Goal: Task Accomplishment & Management: Manage account settings

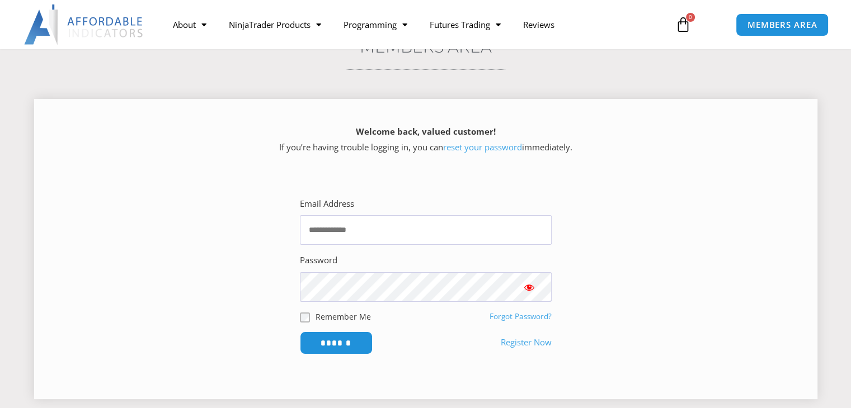
scroll to position [102, 0]
click at [413, 239] on input "Email Address" at bounding box center [426, 231] width 252 height 30
type input "**********"
click at [530, 288] on span "Show password" at bounding box center [529, 288] width 11 height 11
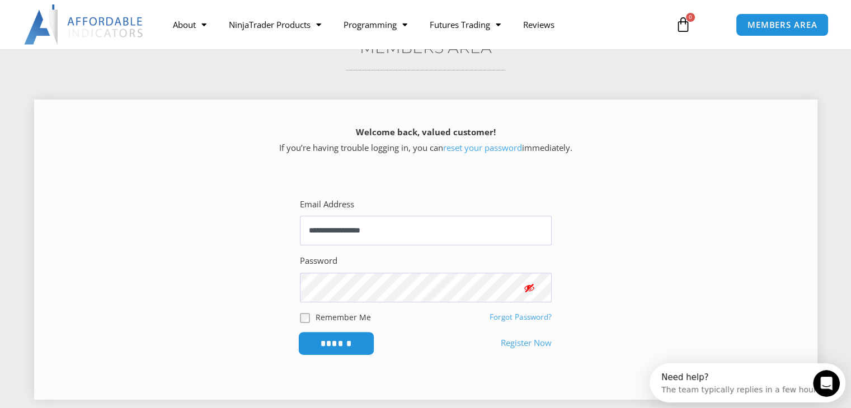
click at [357, 346] on input "******" at bounding box center [336, 344] width 77 height 24
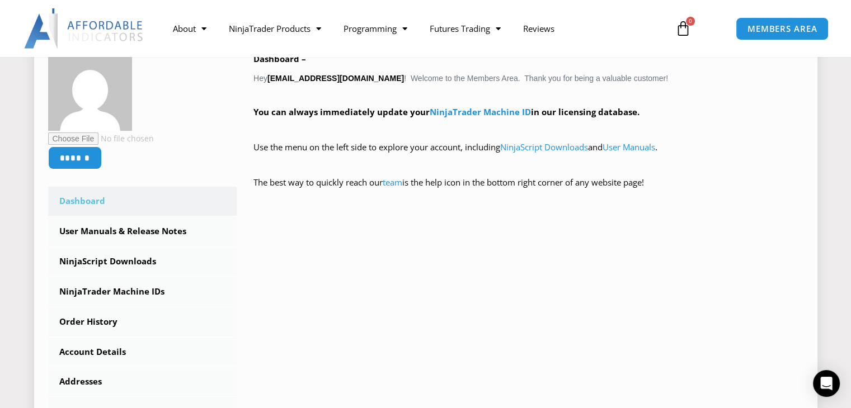
scroll to position [197, 0]
click at [121, 267] on link "NinjaScript Downloads" at bounding box center [142, 261] width 189 height 29
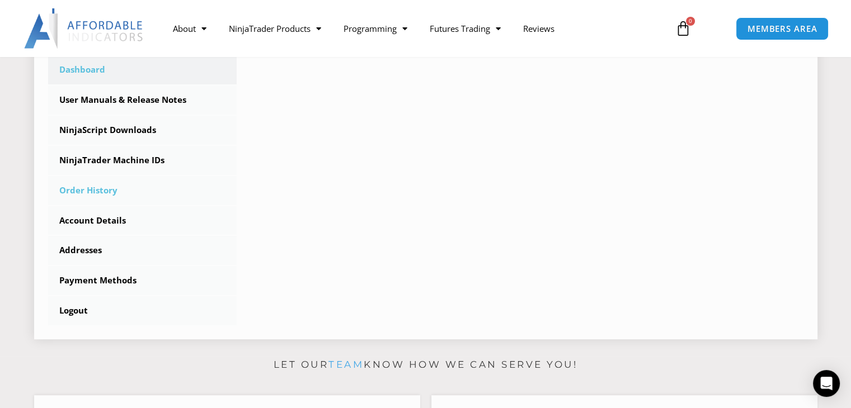
scroll to position [289, 0]
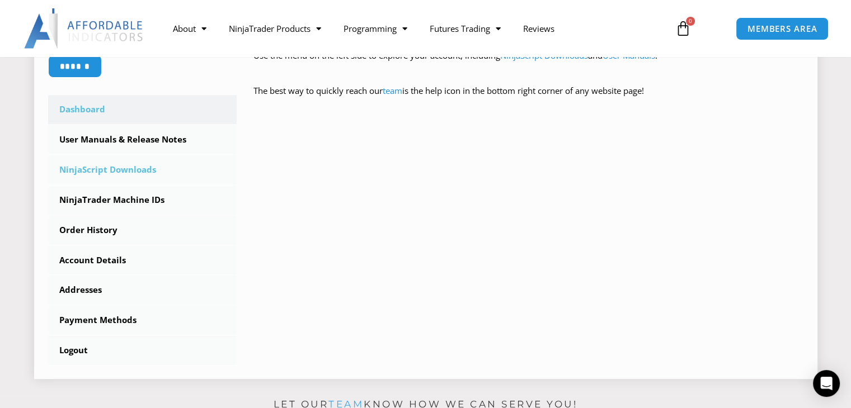
click at [138, 168] on link "NinjaScript Downloads" at bounding box center [142, 170] width 189 height 29
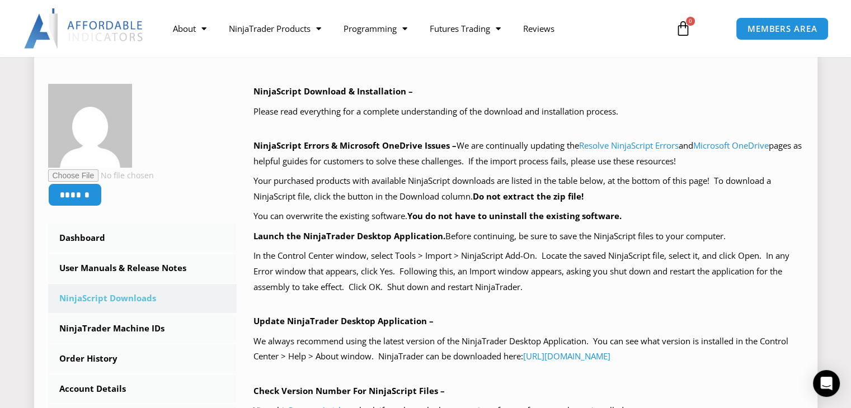
scroll to position [242, 0]
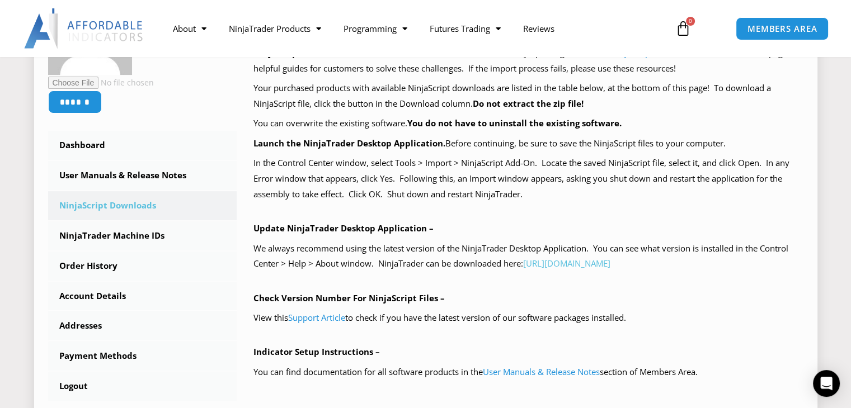
click at [589, 262] on link "[URL][DOMAIN_NAME]" at bounding box center [566, 263] width 87 height 11
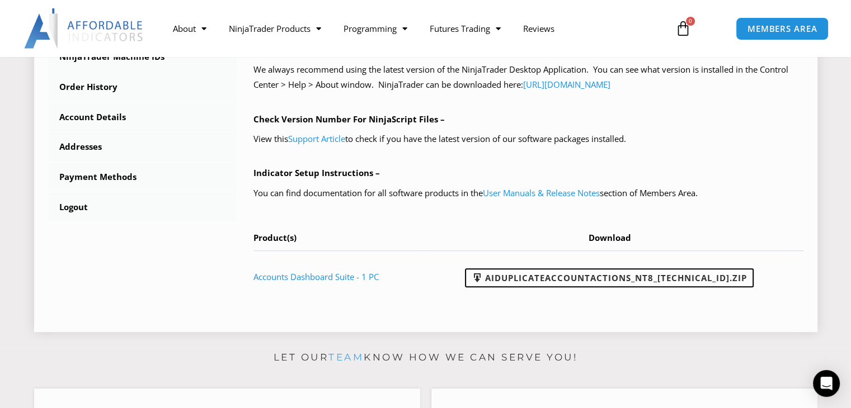
scroll to position [422, 0]
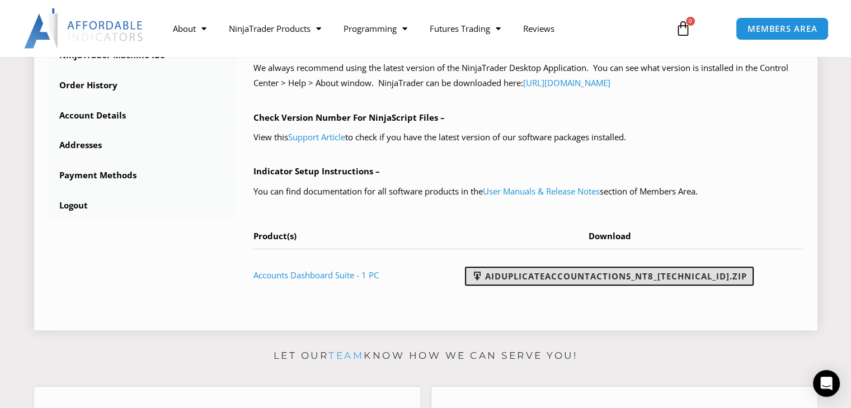
click at [573, 276] on link "AIDuplicateAccountActions_NT8_[TECHNICAL_ID].zip" at bounding box center [609, 276] width 289 height 19
click at [794, 182] on div "NinjaScript Download & Installation – Please read everything for a complete und…" at bounding box center [528, 55] width 550 height 491
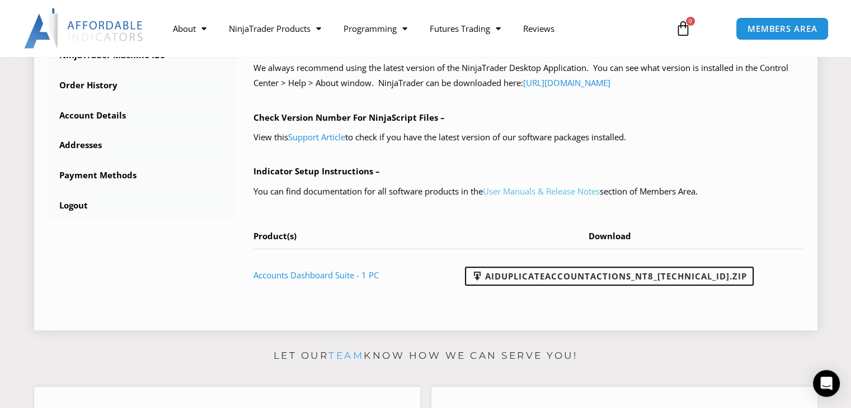
click at [527, 189] on link "User Manuals & Release Notes" at bounding box center [541, 191] width 117 height 11
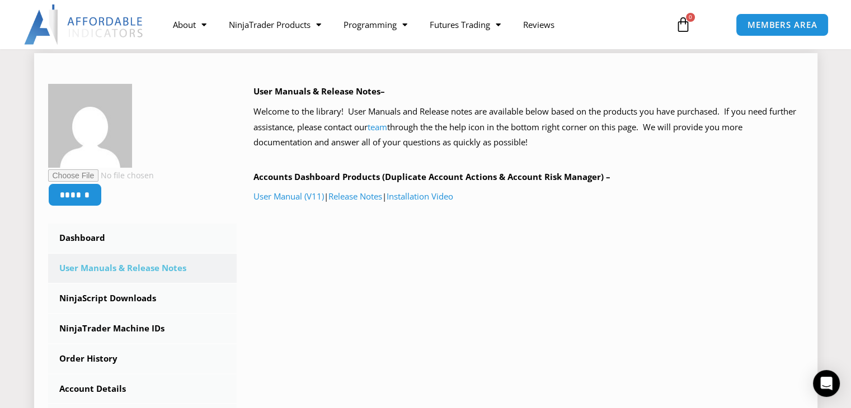
scroll to position [87, 0]
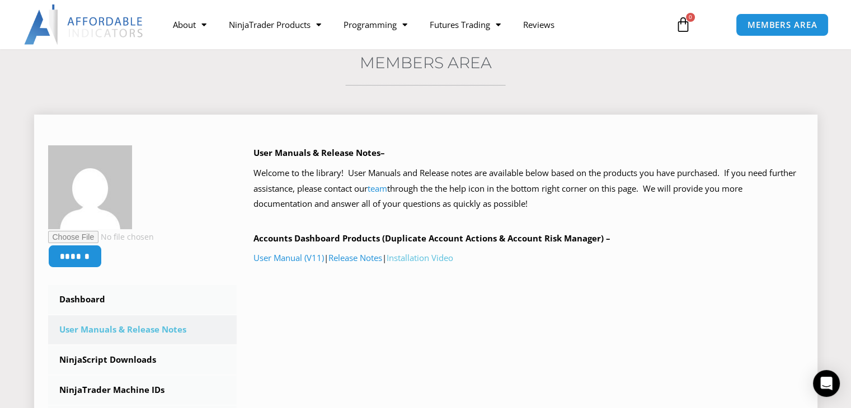
click at [423, 262] on link "Installation Video" at bounding box center [420, 257] width 67 height 11
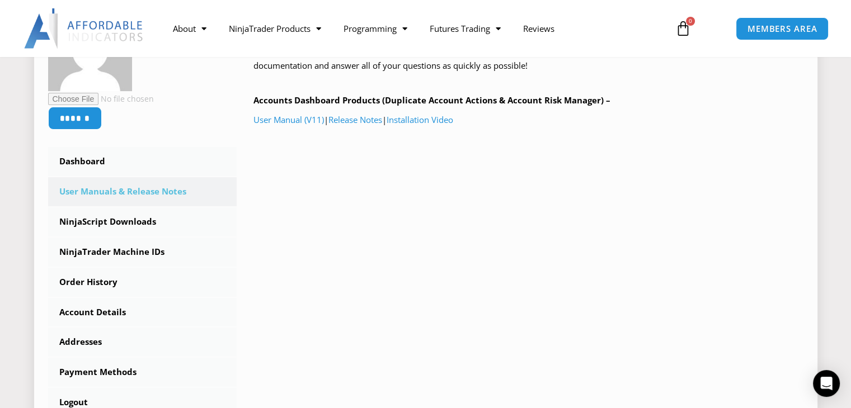
scroll to position [226, 0]
click at [138, 254] on link "NinjaTrader Machine IDs" at bounding box center [142, 251] width 189 height 29
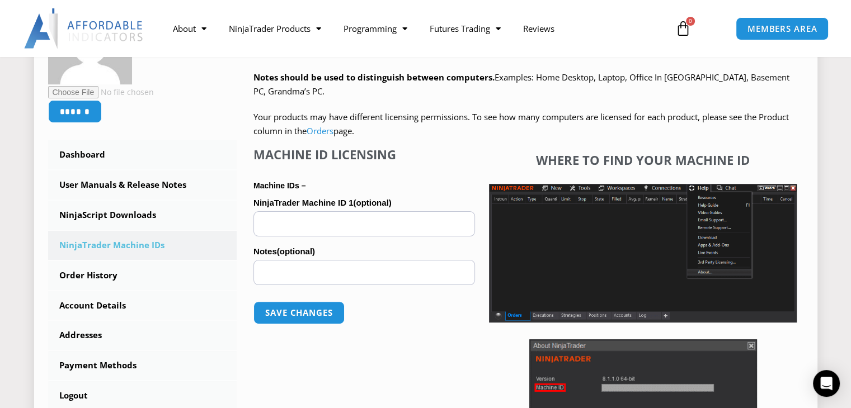
scroll to position [239, 0]
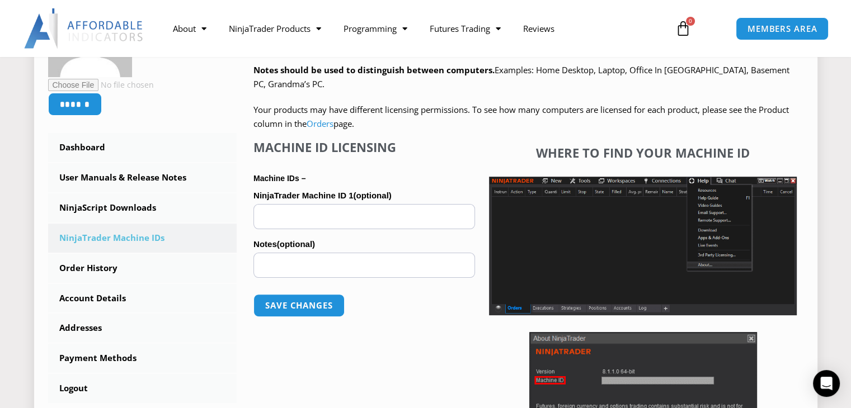
click at [320, 220] on input "NinjaTrader Machine ID 1 (optional)" at bounding box center [364, 216] width 222 height 25
paste input "**********"
type input "**********"
click at [315, 307] on button "Save changes" at bounding box center [299, 306] width 96 height 24
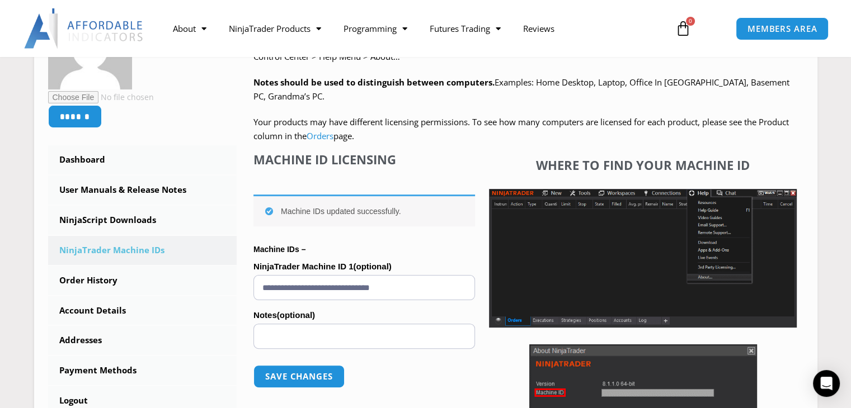
scroll to position [226, 0]
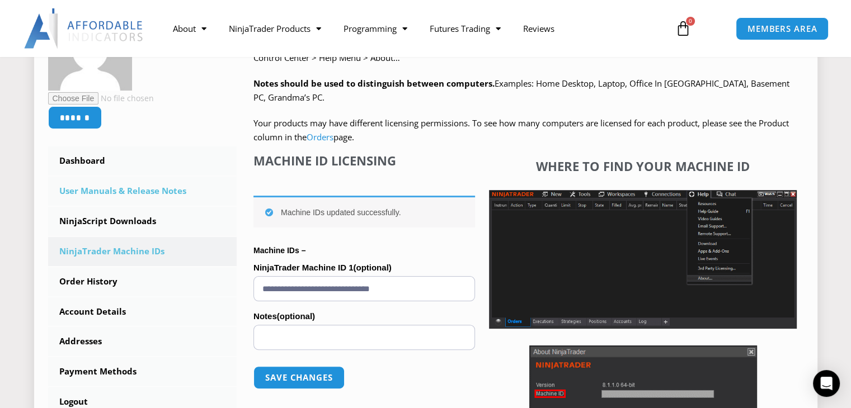
click at [119, 199] on link "User Manuals & Release Notes" at bounding box center [142, 191] width 189 height 29
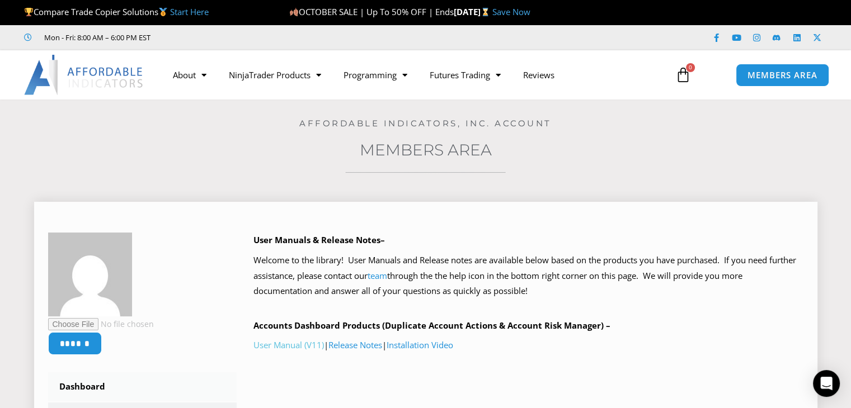
click at [297, 347] on link "User Manual (V11)" at bounding box center [288, 345] width 70 height 11
